Goal: Task Accomplishment & Management: Manage account settings

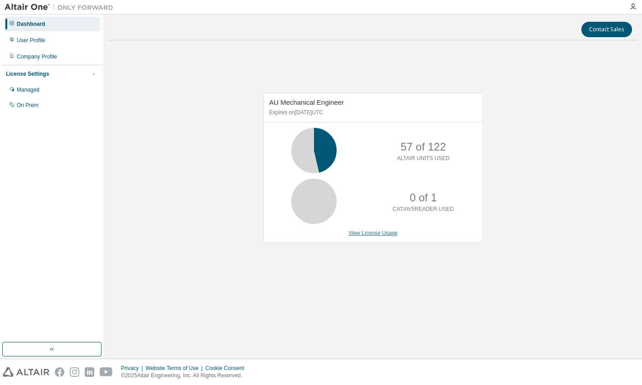
click at [363, 233] on link "View License Usage" at bounding box center [373, 233] width 49 height 6
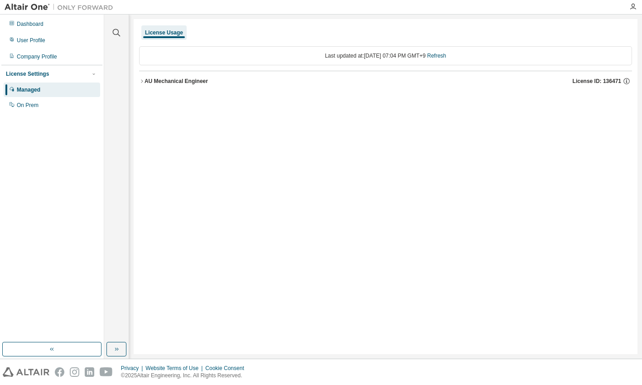
click at [142, 83] on icon "button" at bounding box center [141, 80] width 5 height 5
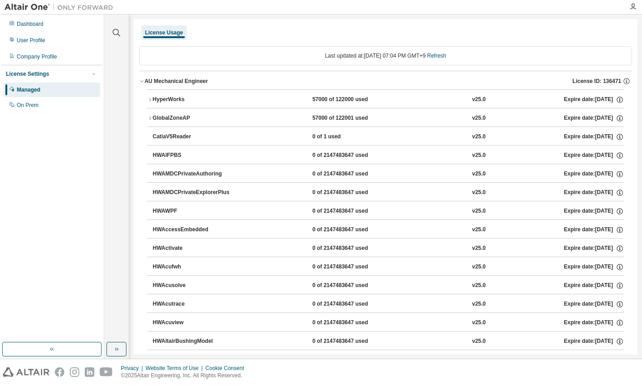
click at [153, 97] on div "HyperWorks" at bounding box center [194, 100] width 82 height 8
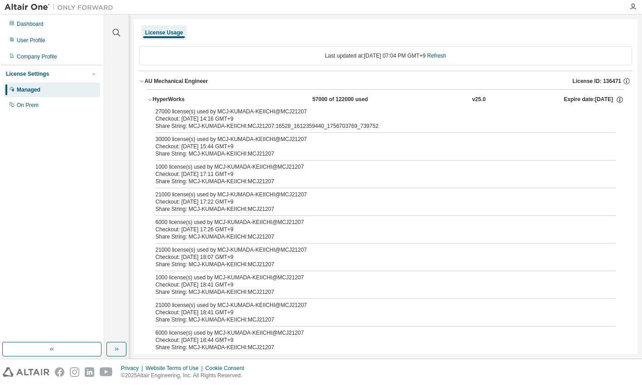
click at [142, 83] on icon "button" at bounding box center [141, 80] width 5 height 5
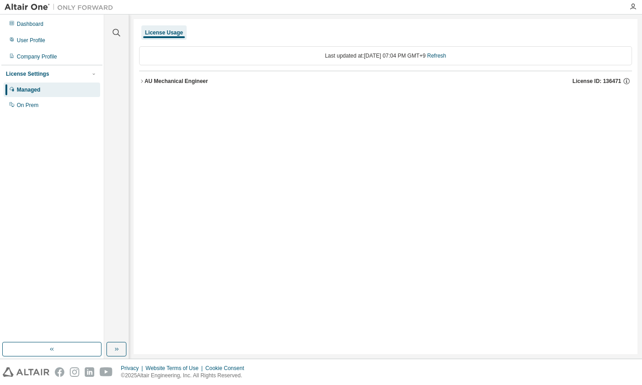
click at [145, 79] on div "AU Mechanical Engineer" at bounding box center [176, 81] width 63 height 7
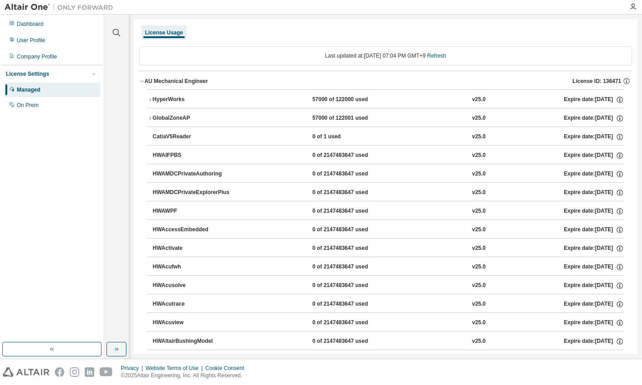
click at [174, 97] on div "HyperWorks" at bounding box center [194, 100] width 82 height 8
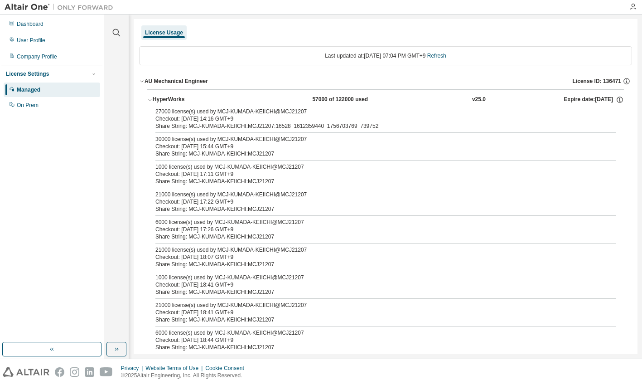
drag, startPoint x: 149, startPoint y: 101, endPoint x: 147, endPoint y: 90, distance: 10.6
click at [149, 100] on icon "button" at bounding box center [149, 99] width 5 height 5
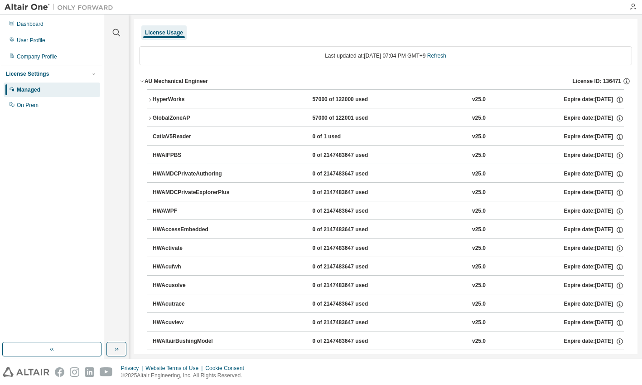
click at [144, 83] on icon "button" at bounding box center [141, 80] width 5 height 5
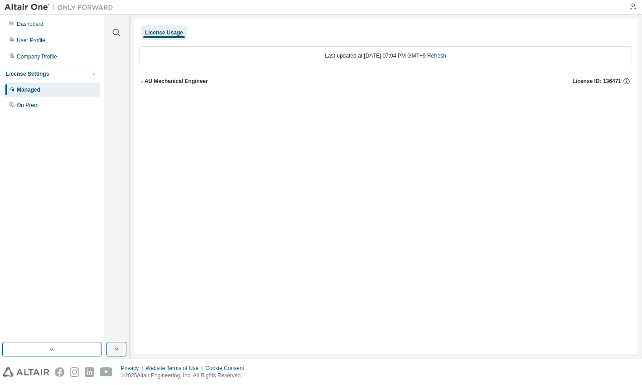
click at [161, 29] on div "License Usage" at bounding box center [164, 32] width 38 height 7
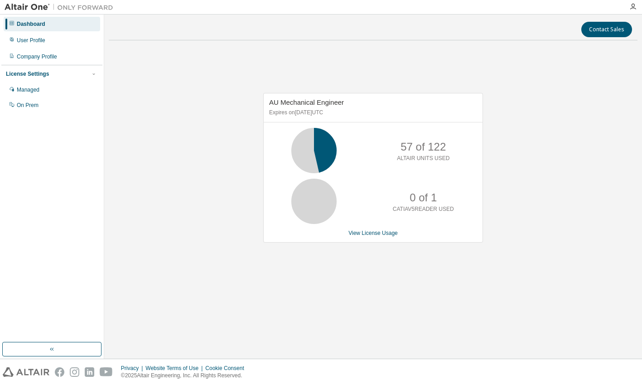
click at [364, 238] on div "AU Mechanical Engineer Expires on January 1, 2038 UTC 57 of 122 ALTAIR UNITS US…" at bounding box center [373, 168] width 220 height 150
click at [367, 232] on link "View License Usage" at bounding box center [373, 233] width 49 height 6
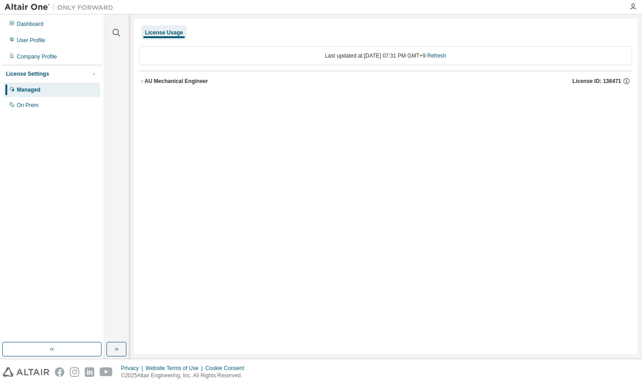
click at [141, 81] on icon "button" at bounding box center [141, 80] width 5 height 5
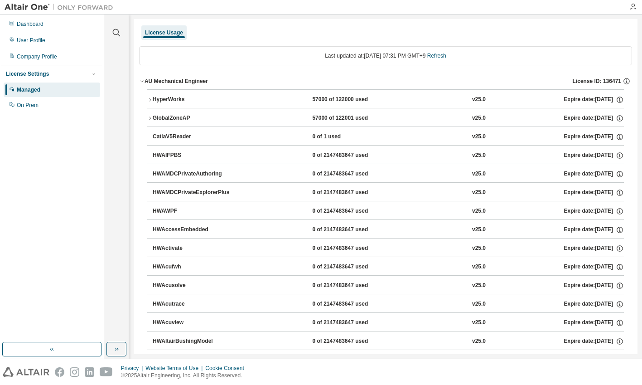
click at [149, 97] on icon "button" at bounding box center [149, 99] width 5 height 5
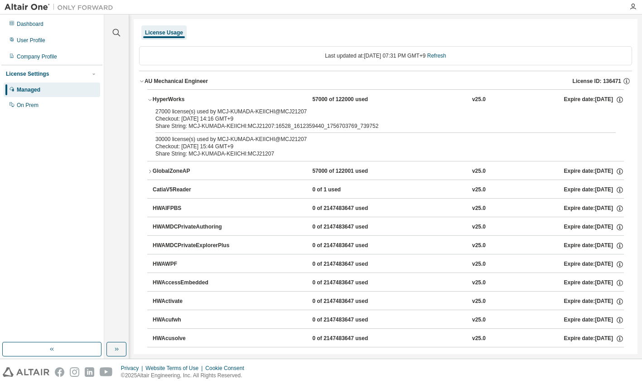
click at [148, 98] on icon "button" at bounding box center [149, 99] width 5 height 5
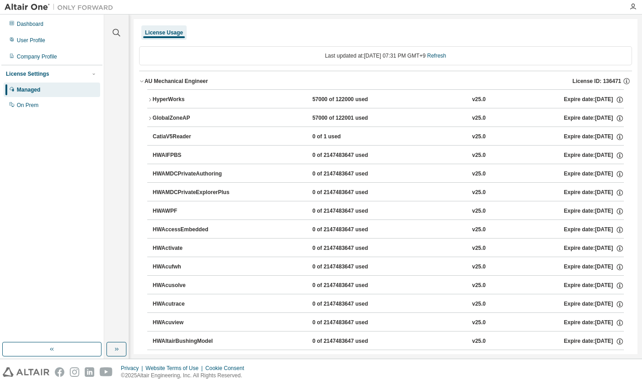
click at [150, 97] on icon "button" at bounding box center [149, 99] width 5 height 5
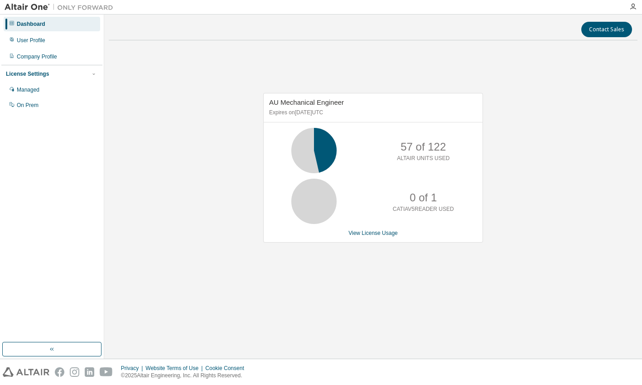
click at [205, 131] on div "AU Mechanical Engineer Expires on January 1, 2038 UTC 57 of 122 ALTAIR UNITS US…" at bounding box center [373, 173] width 529 height 250
click at [362, 236] on link "View License Usage" at bounding box center [373, 233] width 49 height 6
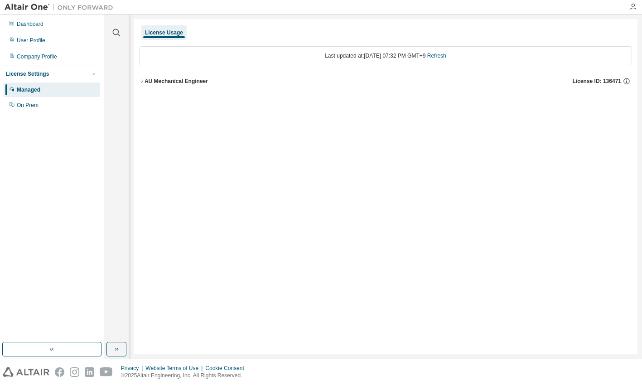
click at [143, 81] on icon "button" at bounding box center [141, 80] width 5 height 5
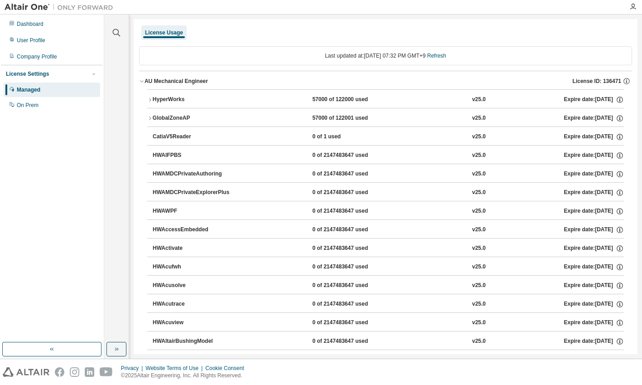
click at [150, 98] on icon "button" at bounding box center [149, 99] width 5 height 5
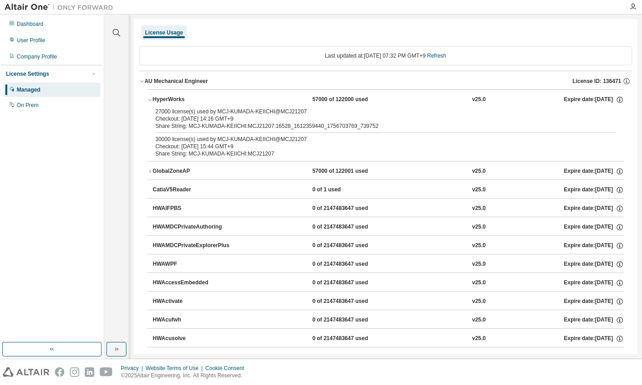
drag, startPoint x: 321, startPoint y: 144, endPoint x: 339, endPoint y: 139, distance: 17.9
click at [322, 145] on div "Checkout: 2025-09-01 15:44 GMT+9" at bounding box center [374, 146] width 439 height 7
